Goal: Transaction & Acquisition: Purchase product/service

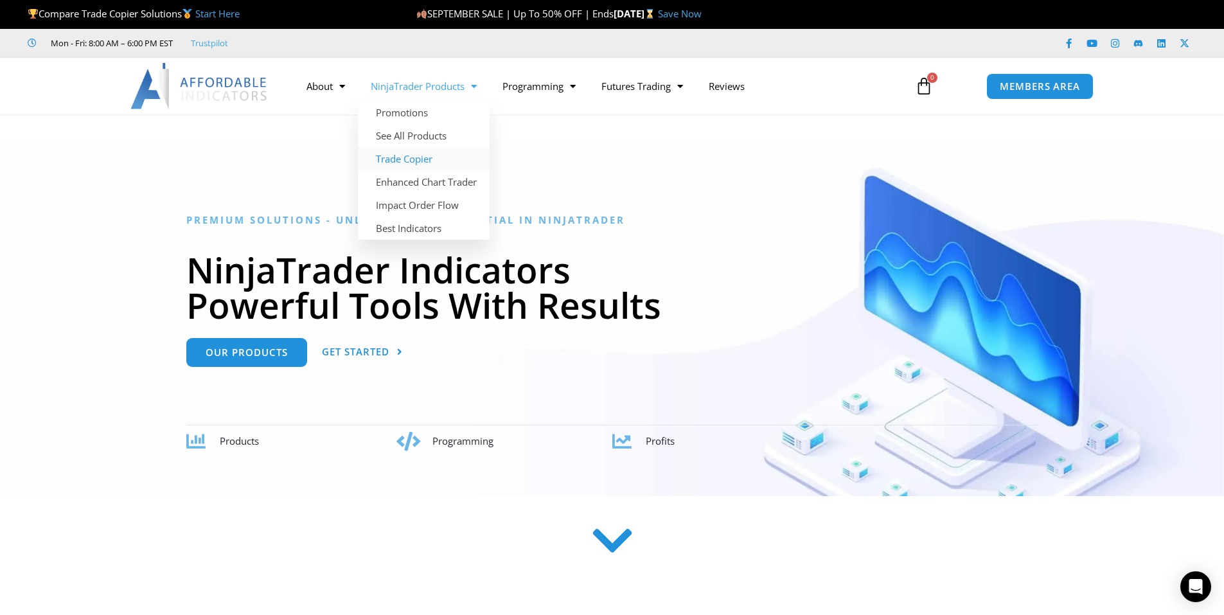
click at [410, 157] on link "Trade Copier" at bounding box center [424, 158] width 132 height 23
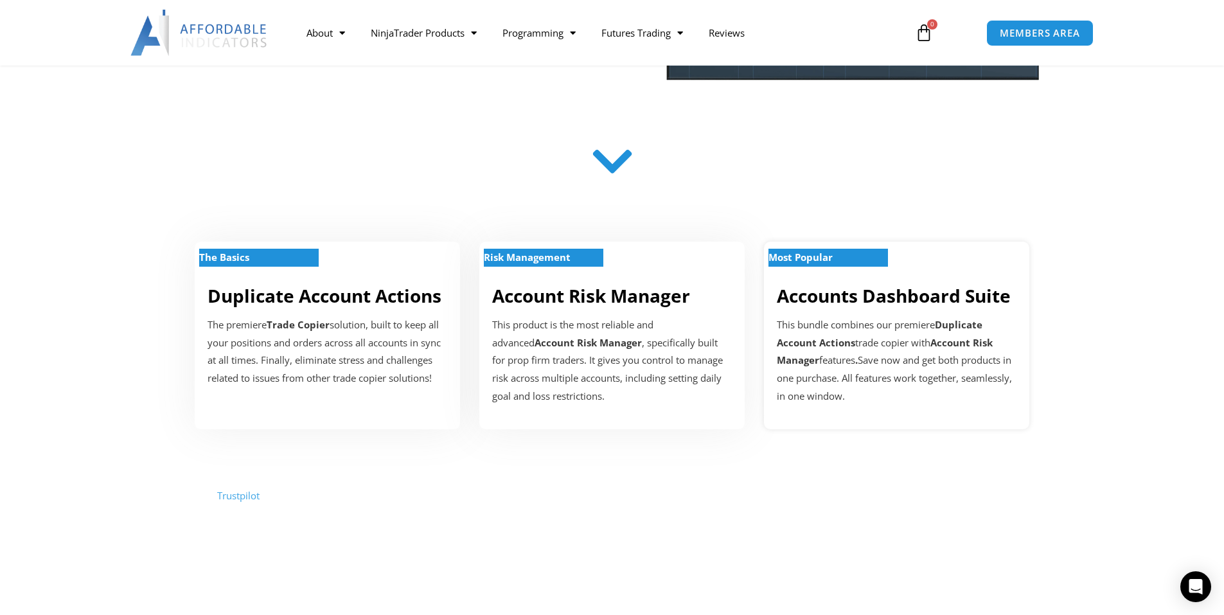
scroll to position [321, 0]
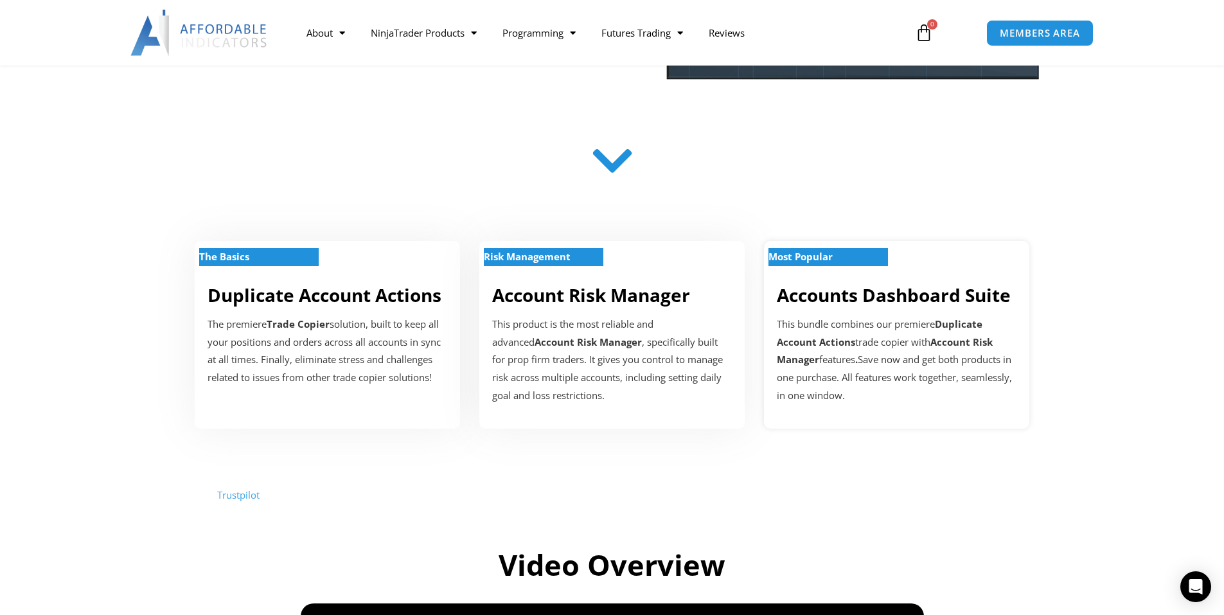
click at [864, 295] on link "Accounts Dashboard Suite" at bounding box center [894, 295] width 234 height 24
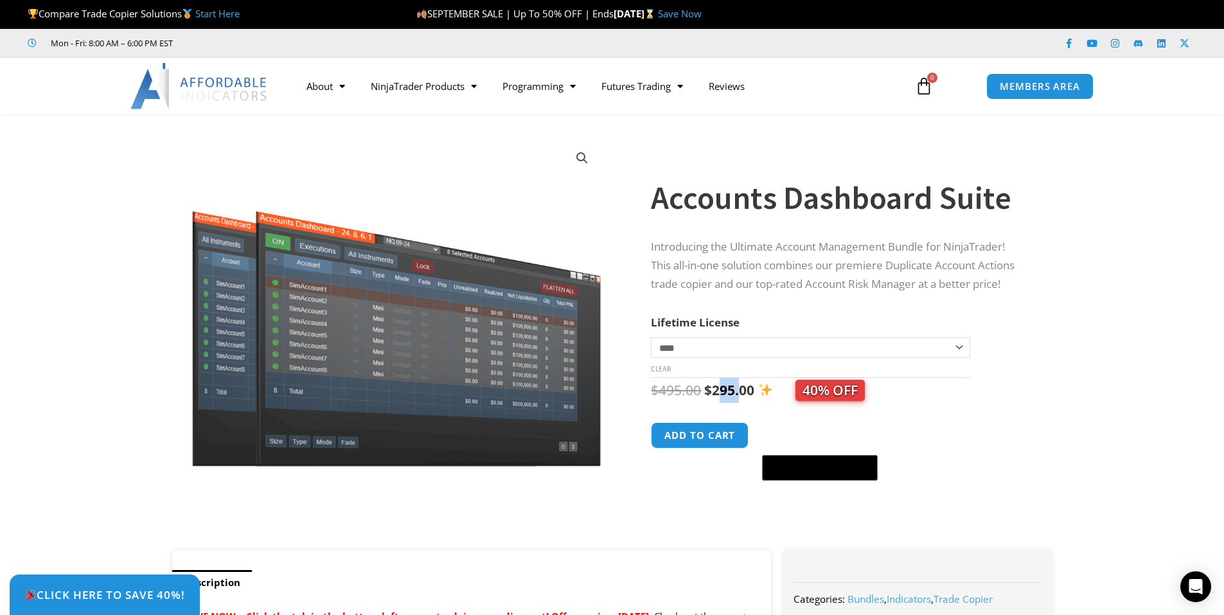
drag, startPoint x: 717, startPoint y: 390, endPoint x: 738, endPoint y: 384, distance: 22.8
click at [738, 384] on bdi "$ 295.00" at bounding box center [729, 390] width 50 height 18
click at [739, 384] on bdi "$ 295.00" at bounding box center [729, 390] width 50 height 18
